Goal: Task Accomplishment & Management: Manage account settings

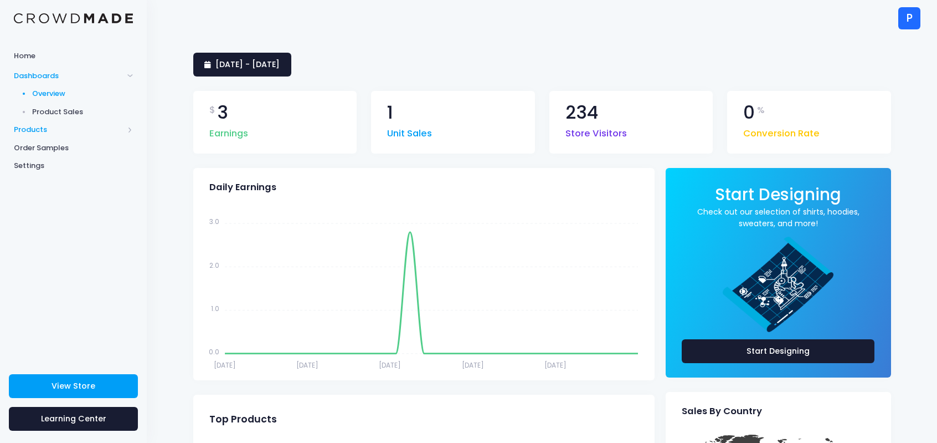
click at [47, 129] on span "Products" at bounding box center [69, 129] width 110 height 11
click at [44, 129] on span "Product Editor" at bounding box center [82, 129] width 101 height 11
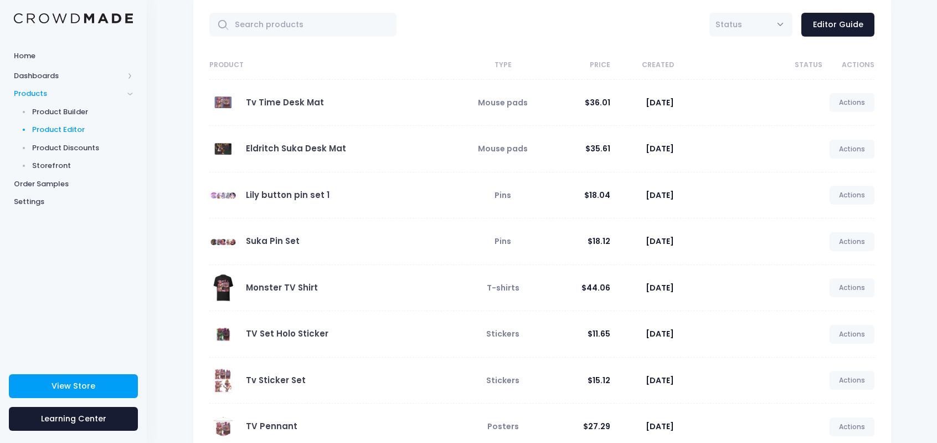
scroll to position [55, 0]
click at [753, 25] on span "Status" at bounding box center [750, 24] width 83 height 24
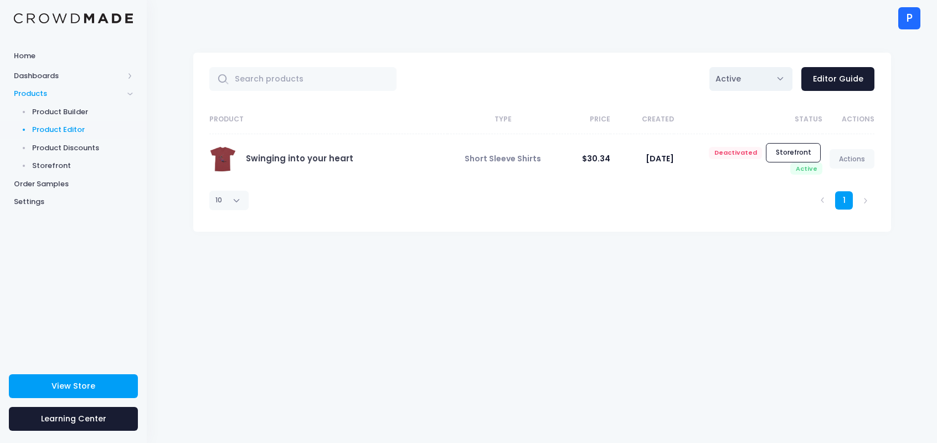
scroll to position [0, 0]
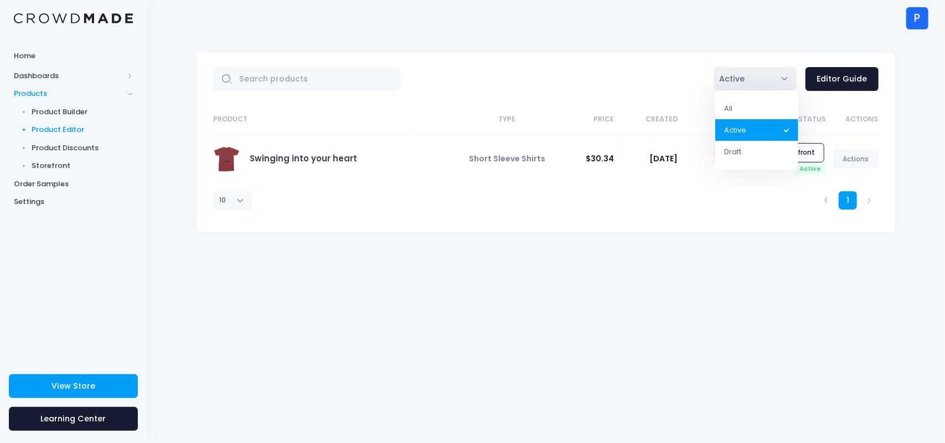
click at [742, 83] on span "Active" at bounding box center [732, 79] width 25 height 12
select select "all"
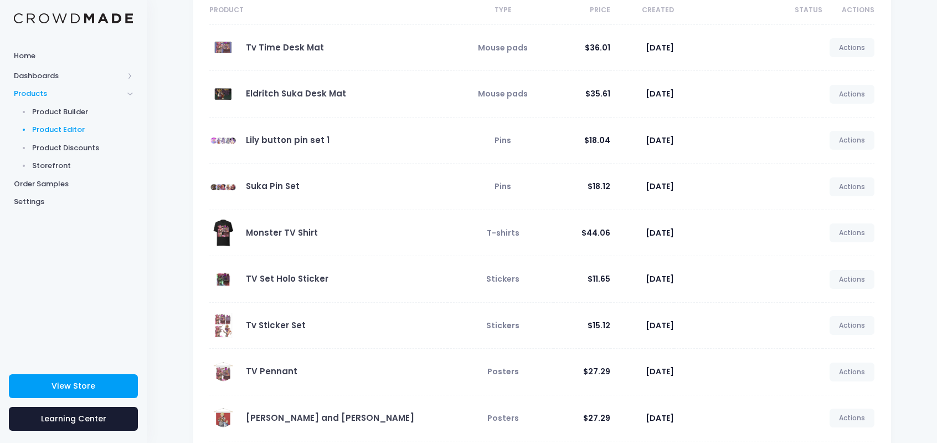
scroll to position [215, 0]
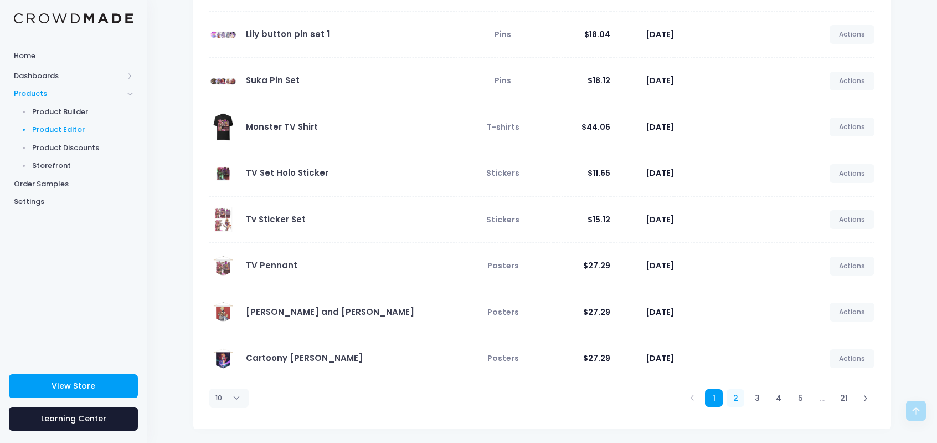
click at [739, 397] on link "2" at bounding box center [736, 398] width 18 height 18
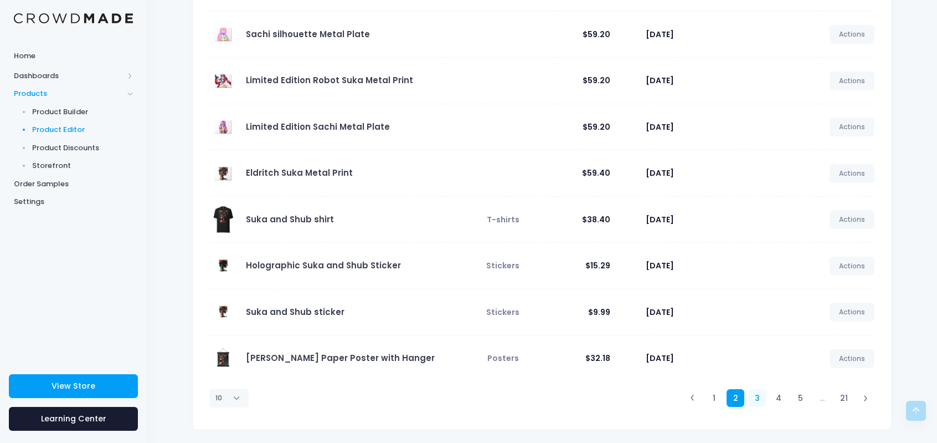
click at [758, 396] on link "3" at bounding box center [757, 398] width 18 height 18
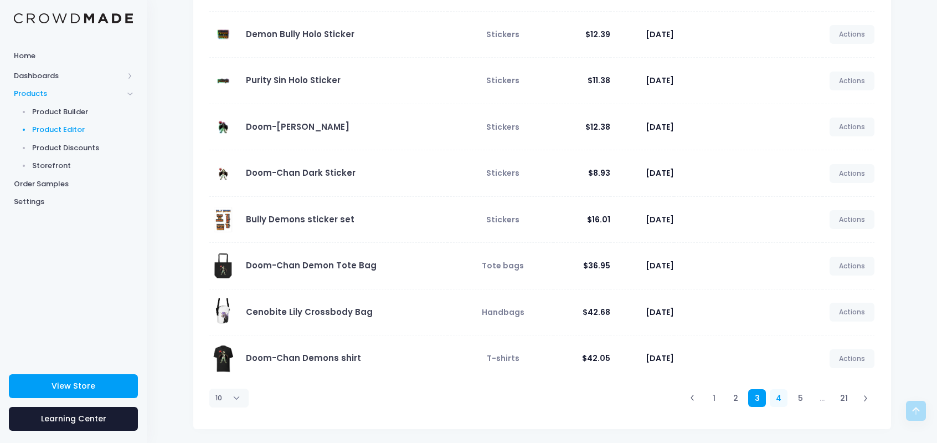
click at [779, 396] on link "4" at bounding box center [779, 398] width 18 height 18
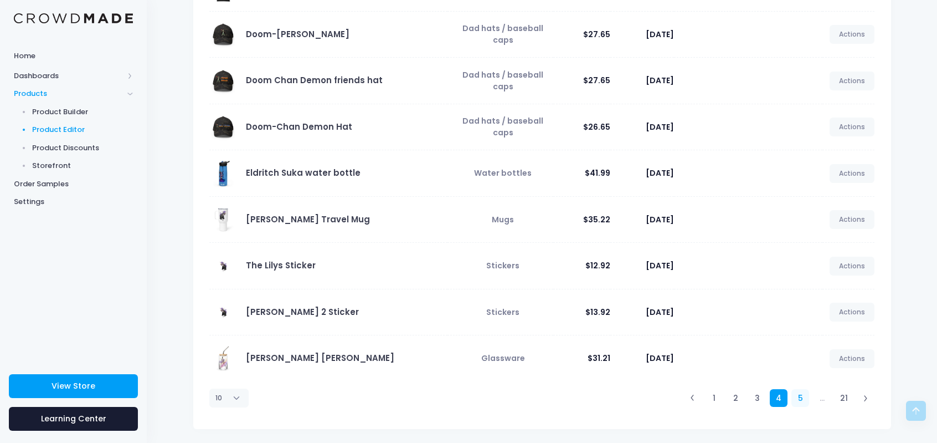
click at [800, 393] on link "5" at bounding box center [800, 398] width 18 height 18
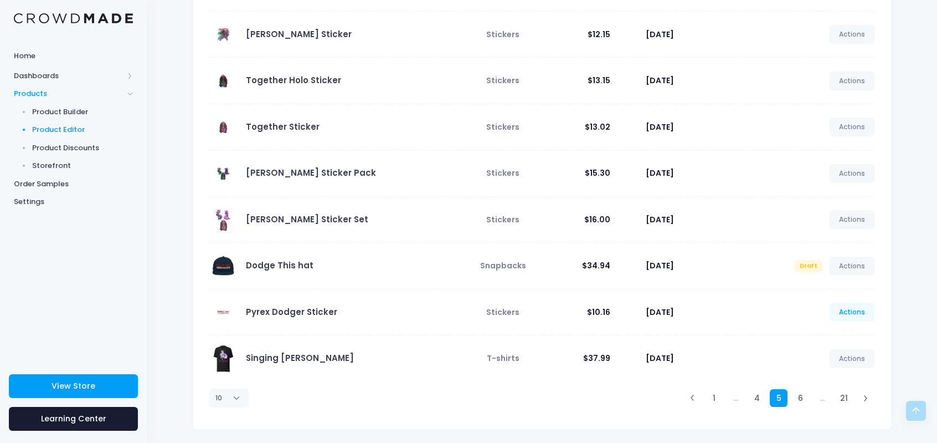
click at [839, 307] on link "Actions" at bounding box center [852, 311] width 45 height 19
click at [855, 368] on link "Unpublish" at bounding box center [840, 375] width 59 height 19
click at [827, 375] on link "Unpublish" at bounding box center [840, 375] width 59 height 19
click at [833, 376] on link "Unpublish" at bounding box center [840, 375] width 59 height 19
click at [823, 374] on link "Unpublish" at bounding box center [840, 375] width 59 height 19
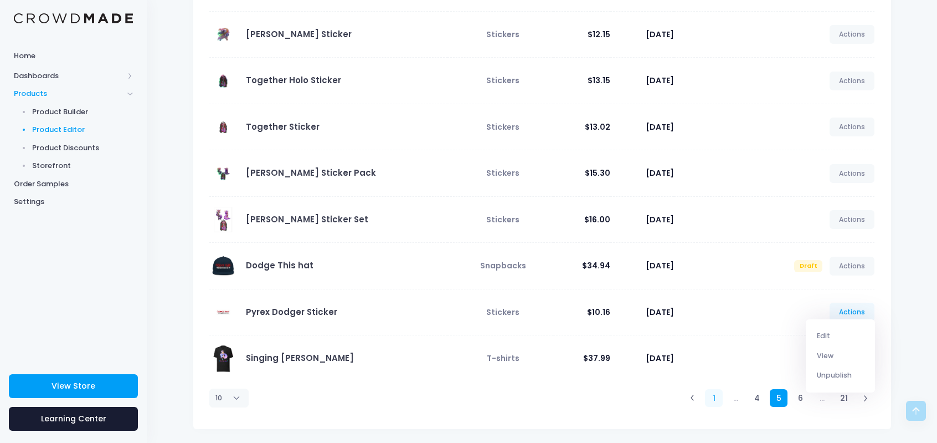
click at [718, 399] on link "1" at bounding box center [714, 398] width 18 height 18
